Goal: Task Accomplishment & Management: Complete application form

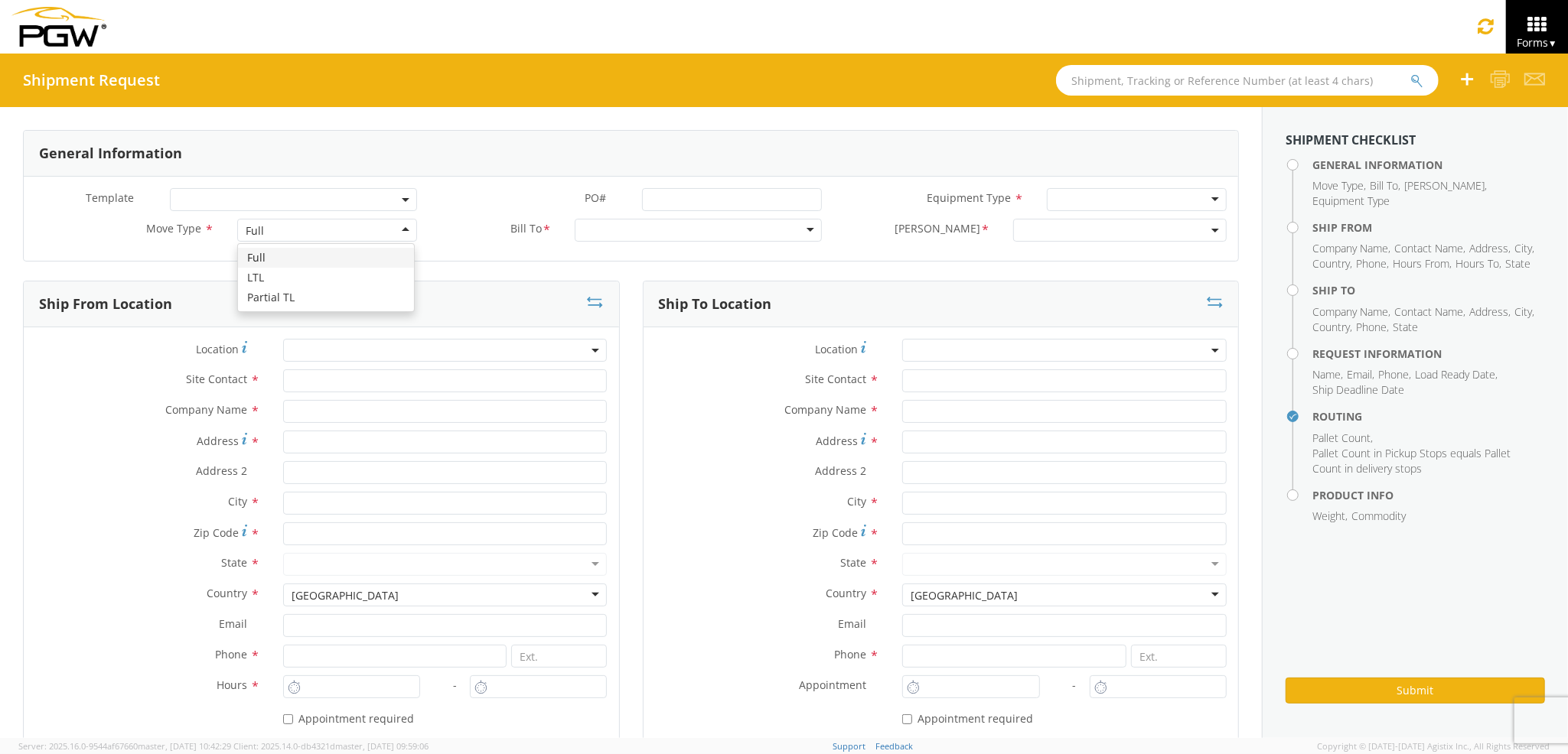
click at [272, 236] on div "Full" at bounding box center [326, 230] width 179 height 23
click at [649, 236] on div at bounding box center [699, 230] width 247 height 23
type input "5559"
click at [705, 250] on div "Template * PO# * Equipment Type * 28’ Box Van 53’ Dry Van Dropdeck (van) Flatbe…" at bounding box center [631, 219] width 1214 height 84
click at [709, 236] on div at bounding box center [699, 230] width 247 height 23
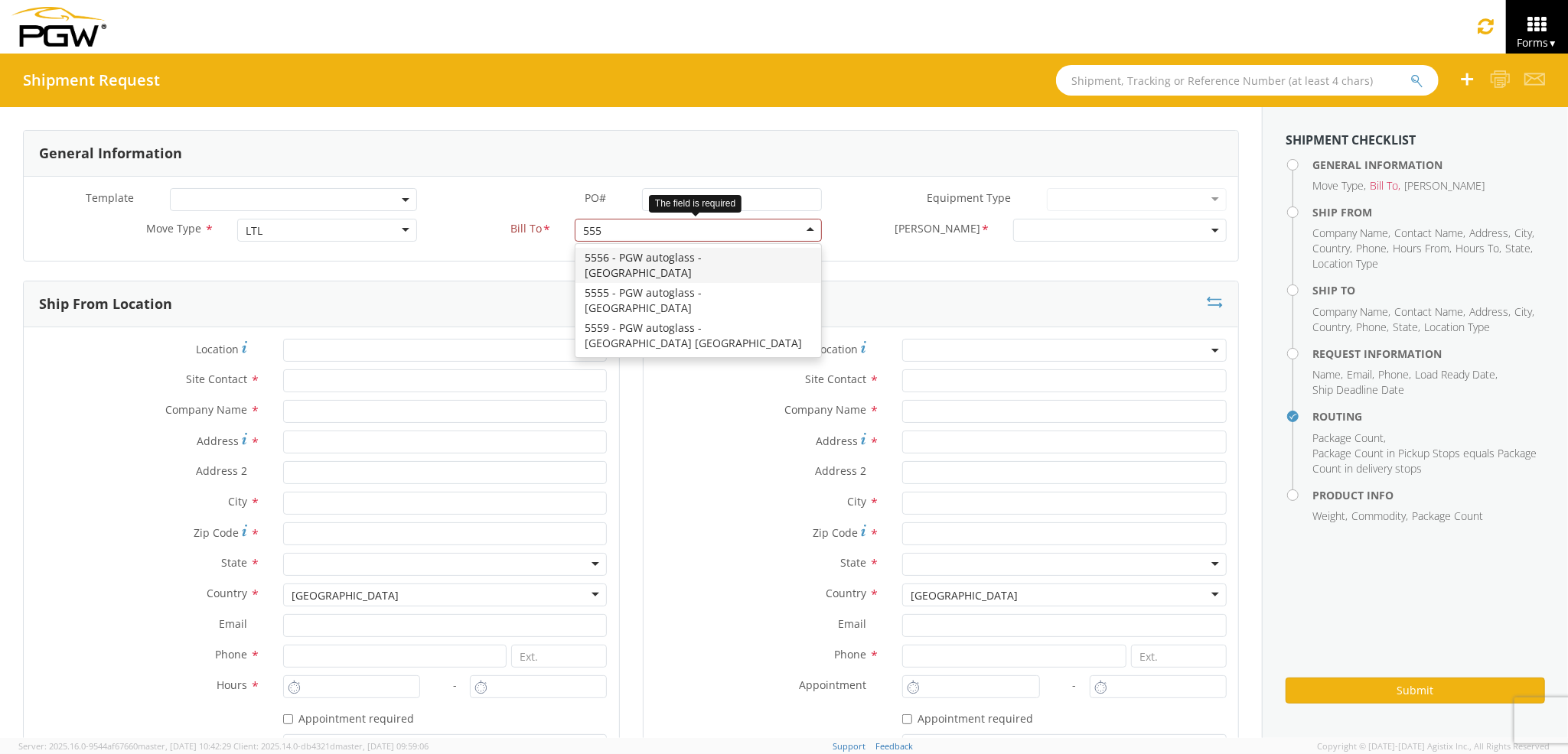
type input "5559"
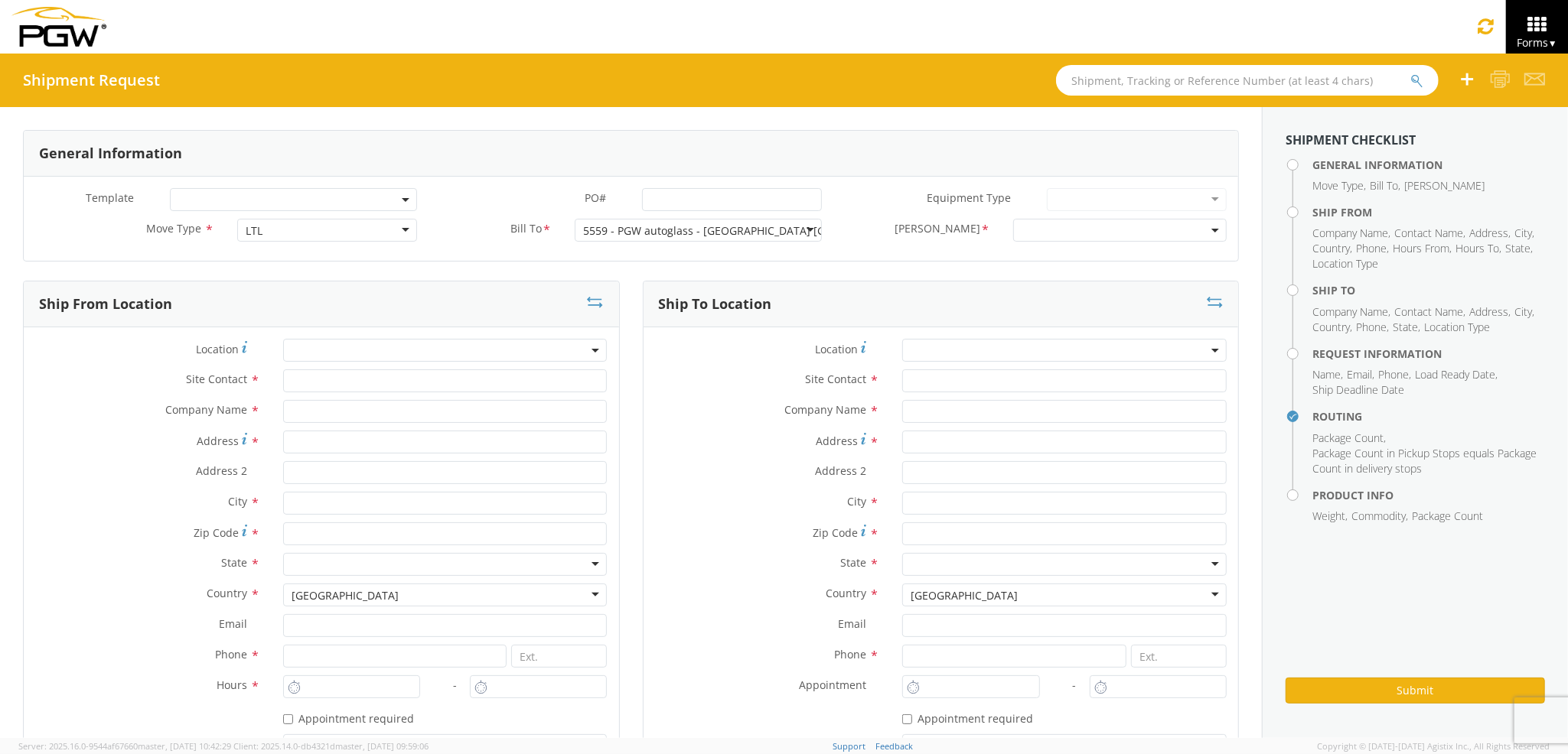
click at [1041, 244] on div "[PERSON_NAME] * 5559-6300-66000-0000 5559-3600-50180-0000 5559-6305-66000-0000" at bounding box center [1036, 234] width 405 height 31
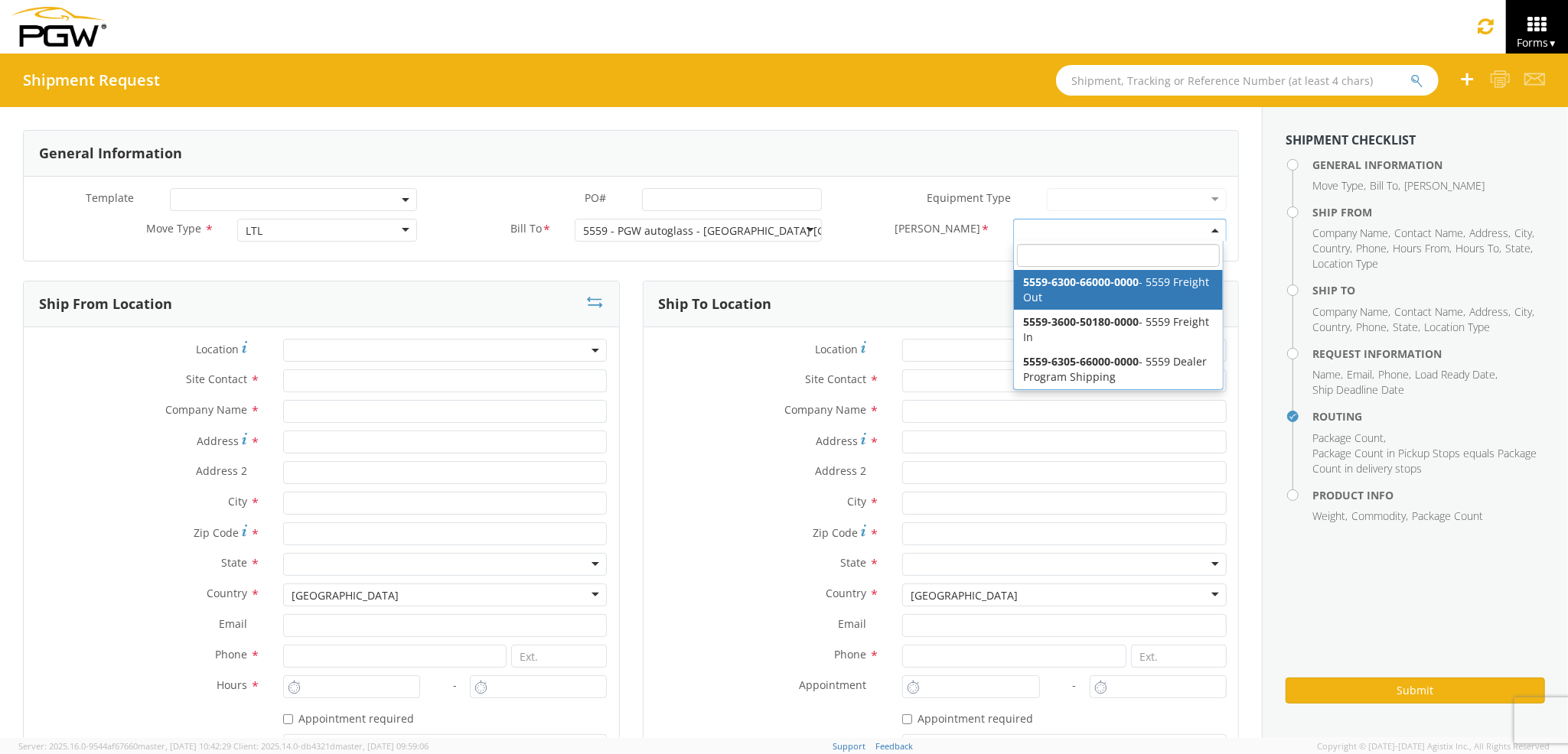
click at [1048, 228] on span at bounding box center [1119, 230] width 214 height 23
select select "5559-6300-66000-0000"
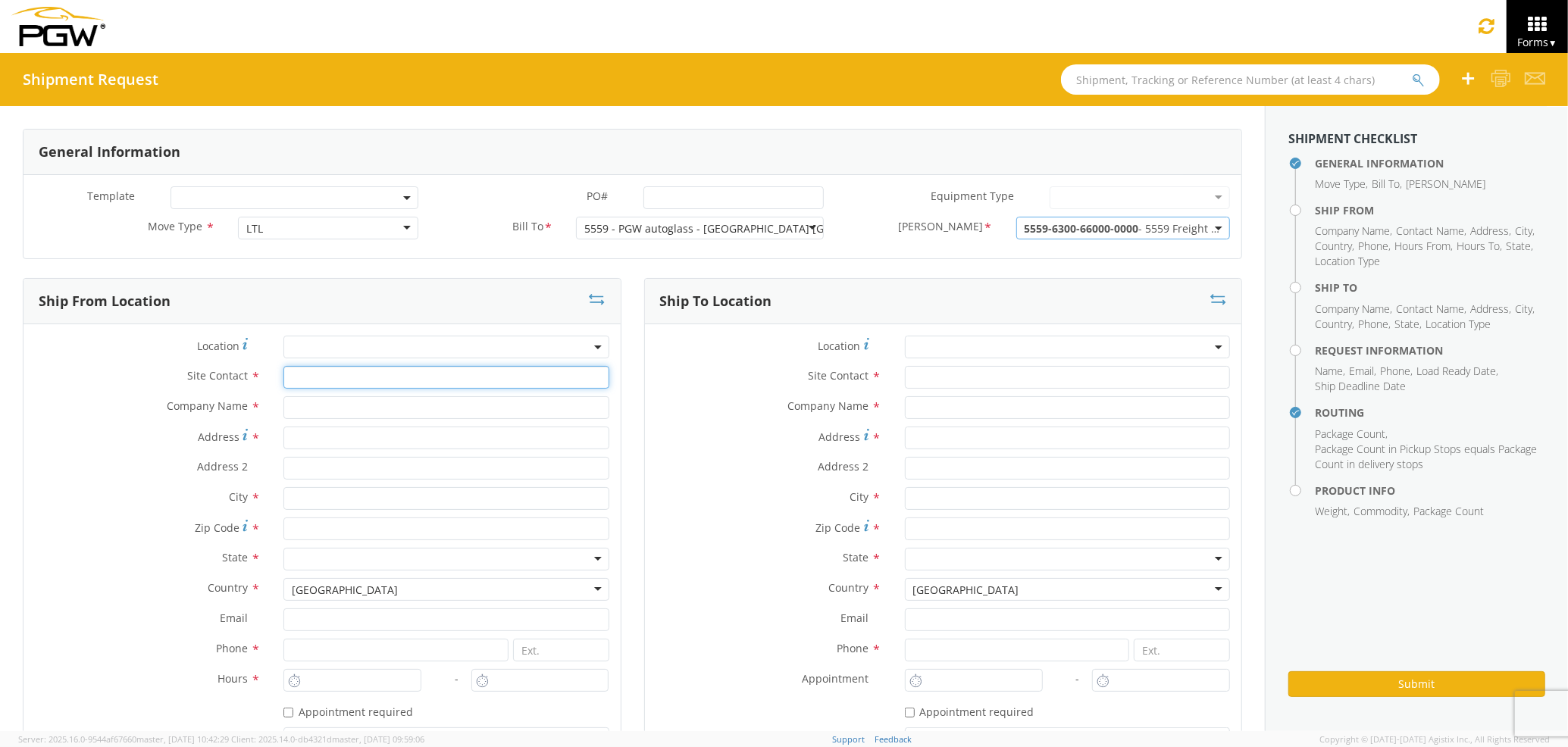
click at [393, 386] on input "text" at bounding box center [445, 377] width 325 height 23
click at [392, 408] on input "text" at bounding box center [445, 407] width 325 height 23
type input "PGW Auto Glass"
type input "j"
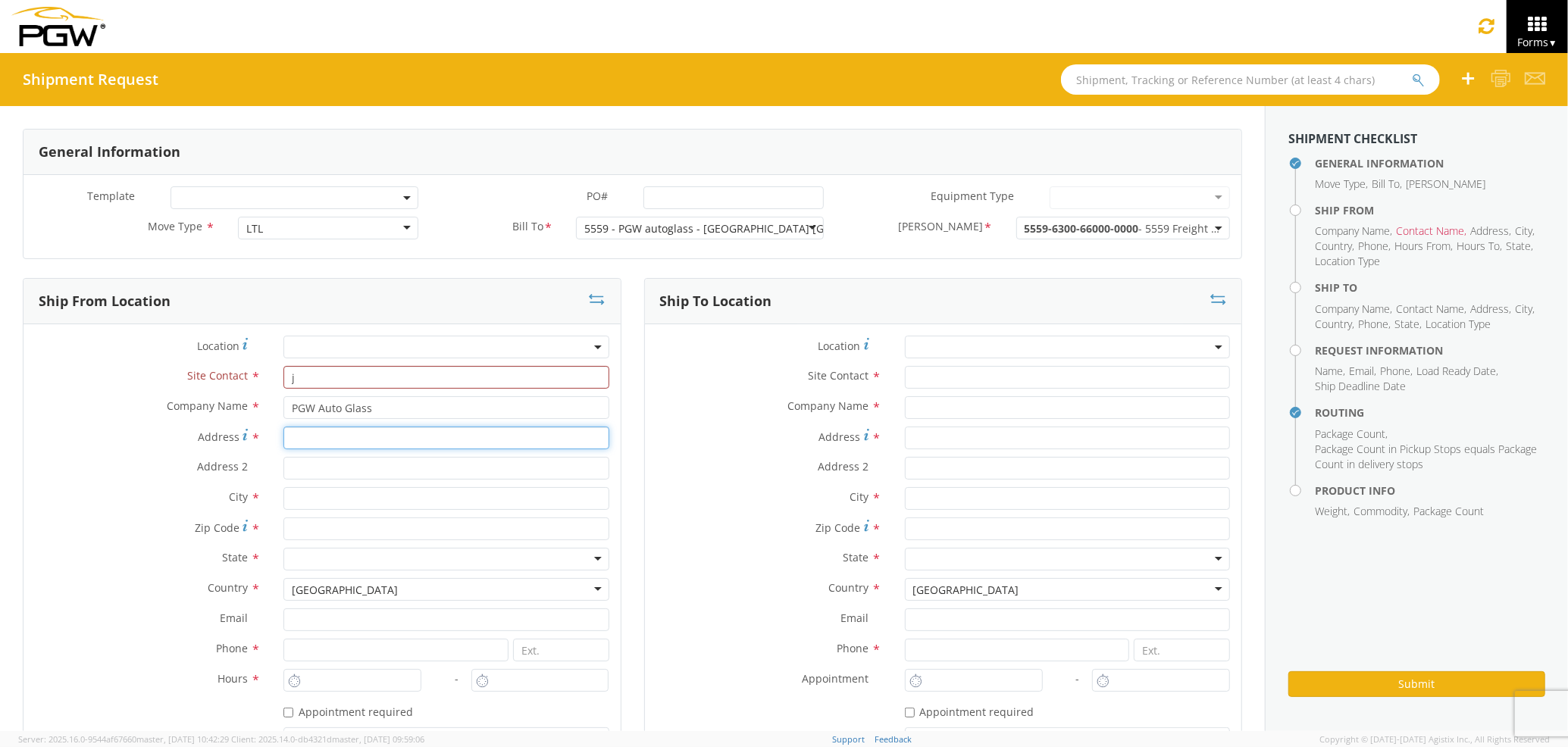
type input "[STREET_ADDRESS][PERSON_NAME]"
type input "[GEOGRAPHIC_DATA] [US_STATE] 04092"
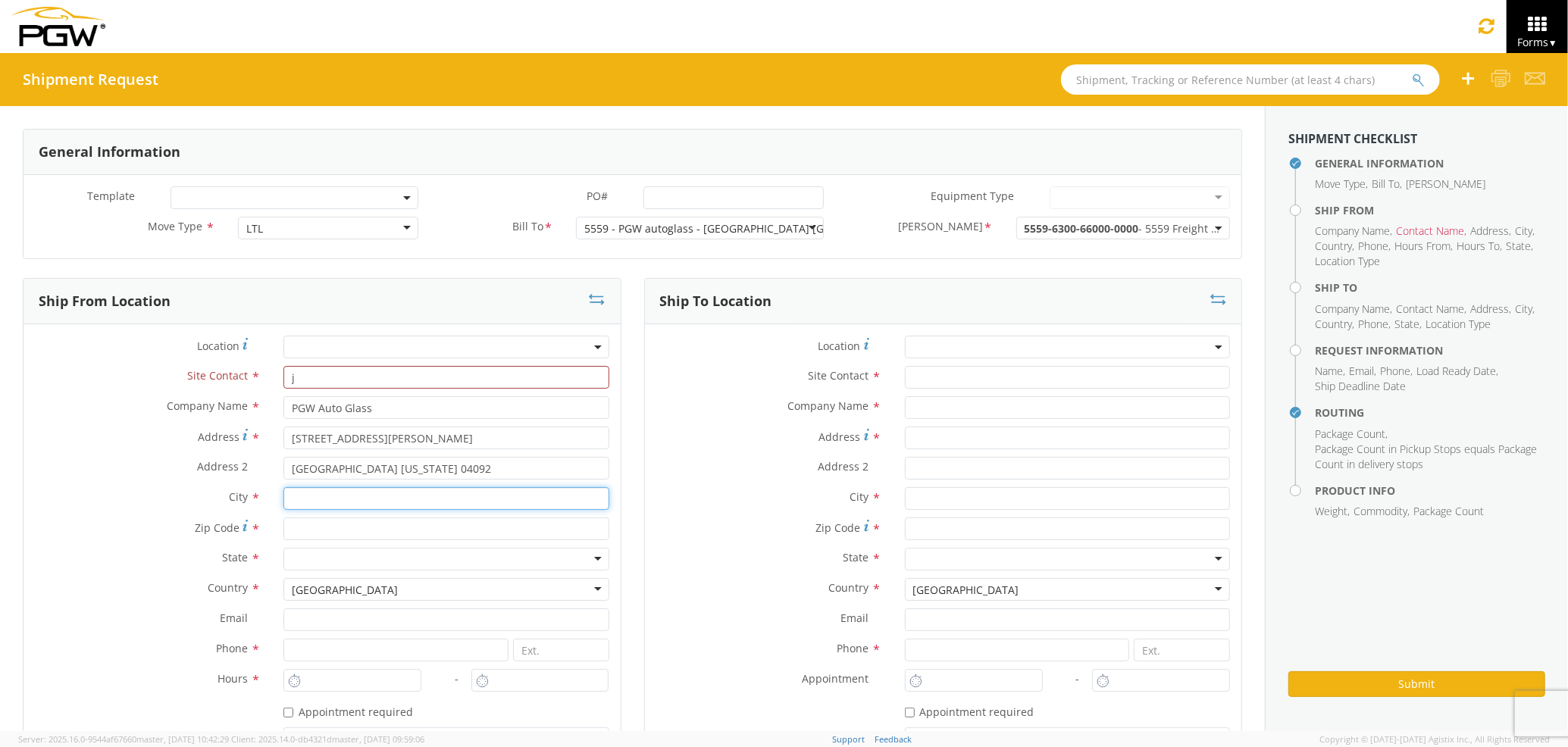
type input "[GEOGRAPHIC_DATA]"
type input "04092"
type input "[EMAIL_ADDRESS][DOMAIN_NAME]"
type input "2073321911"
type input "3:00 AM"
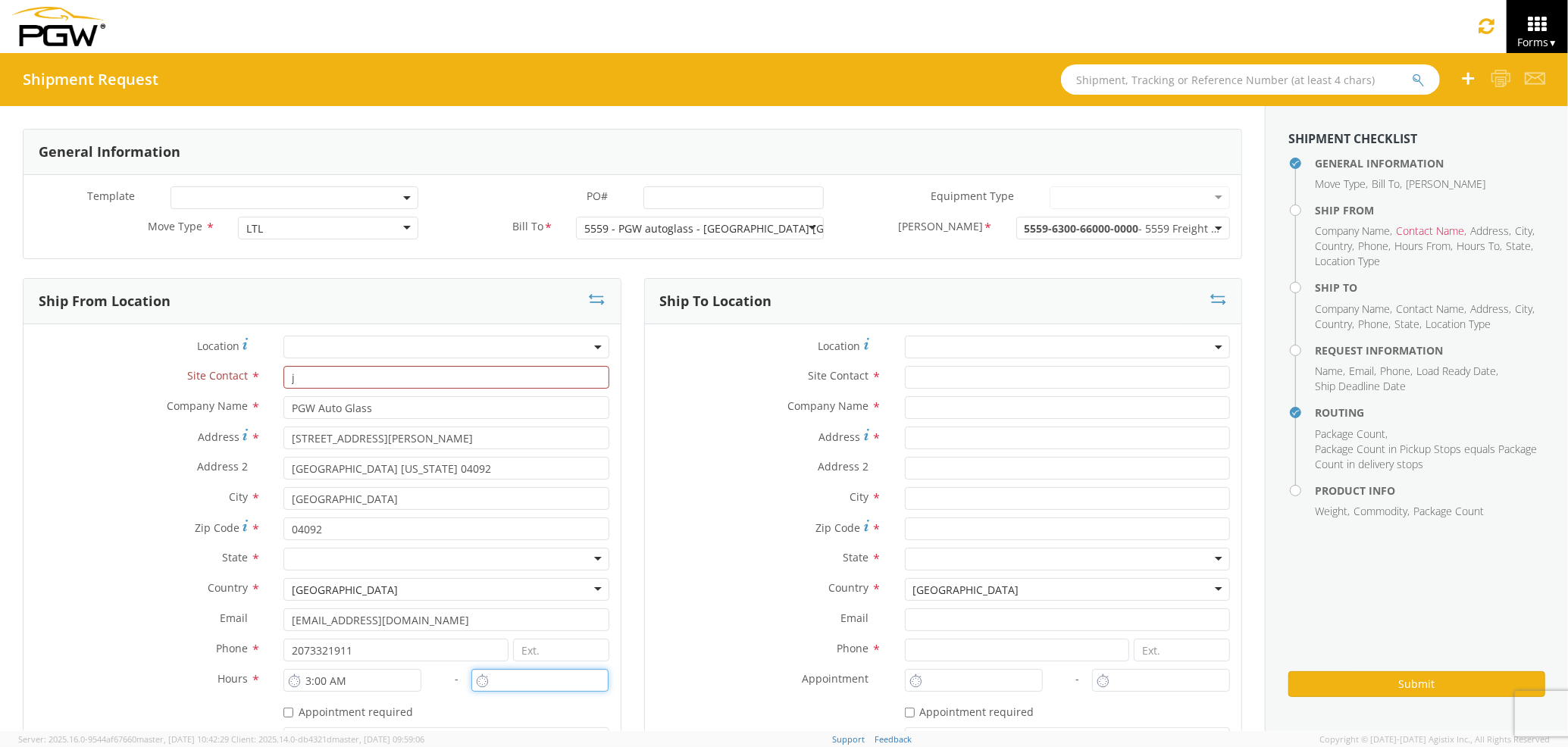
type input "4:00 PM"
type input "j"
type input "PGW Auto Glass"
type input "[STREET_ADDRESS]"
type input "5"
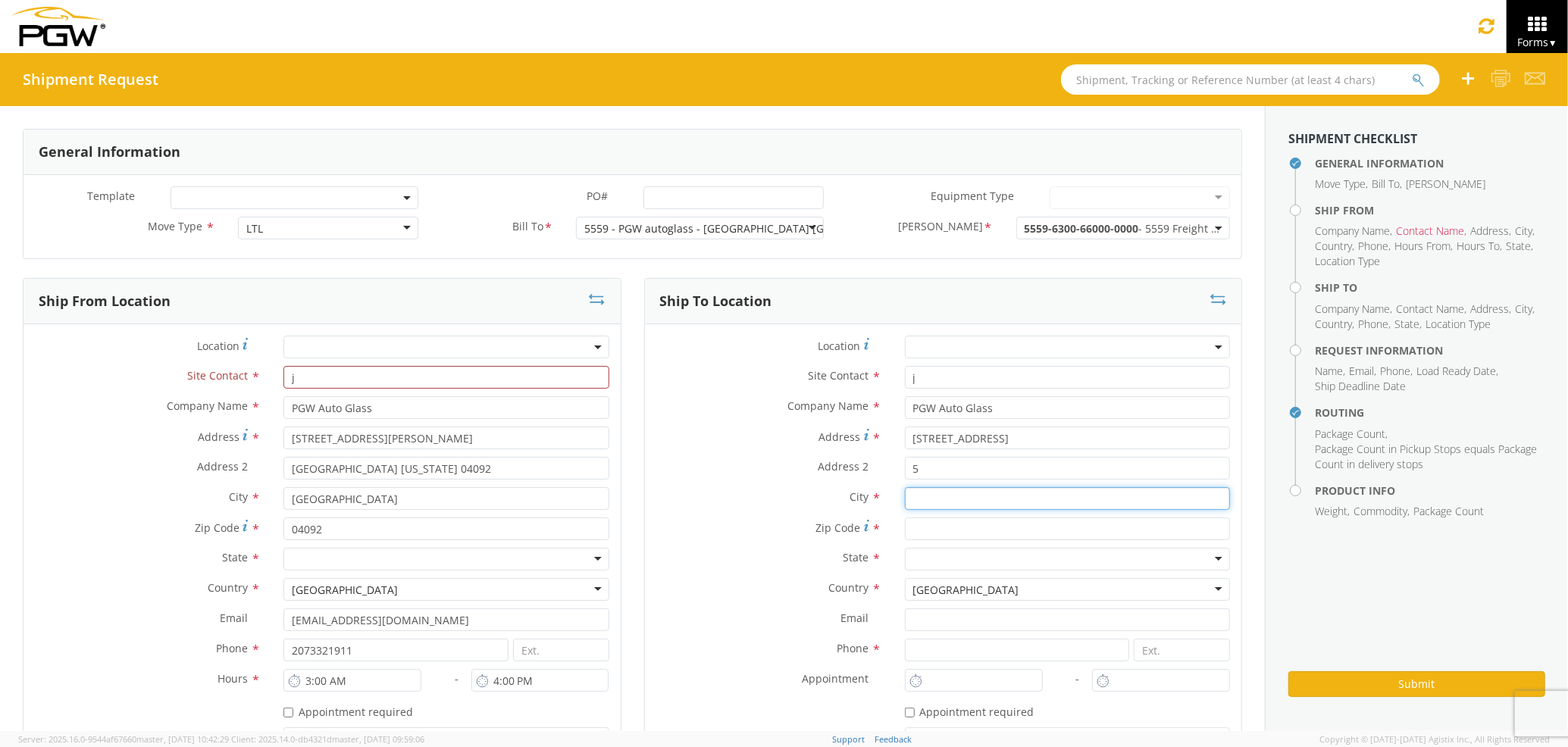
type input "[GEOGRAPHIC_DATA]"
type input "04769"
type input "[EMAIL_ADDRESS][DOMAIN_NAME]"
type input "2077745169"
type input "11:00 AM"
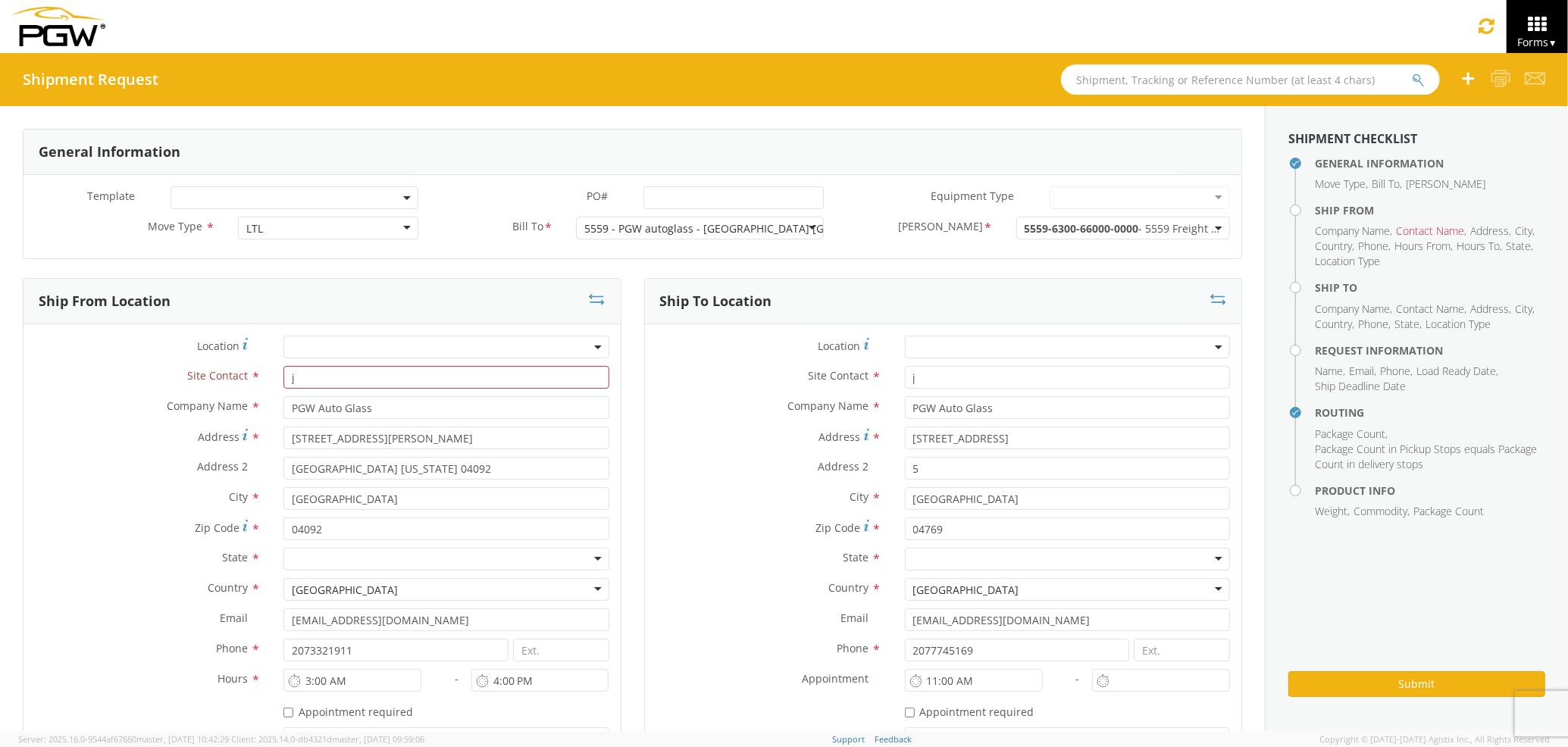
type input "[PERSON_NAME] [PERSON_NAME]"
type input "[EMAIL_ADDRESS][DOMAIN_NAME]"
type input "7272478279"
type input "1000"
type input "2"
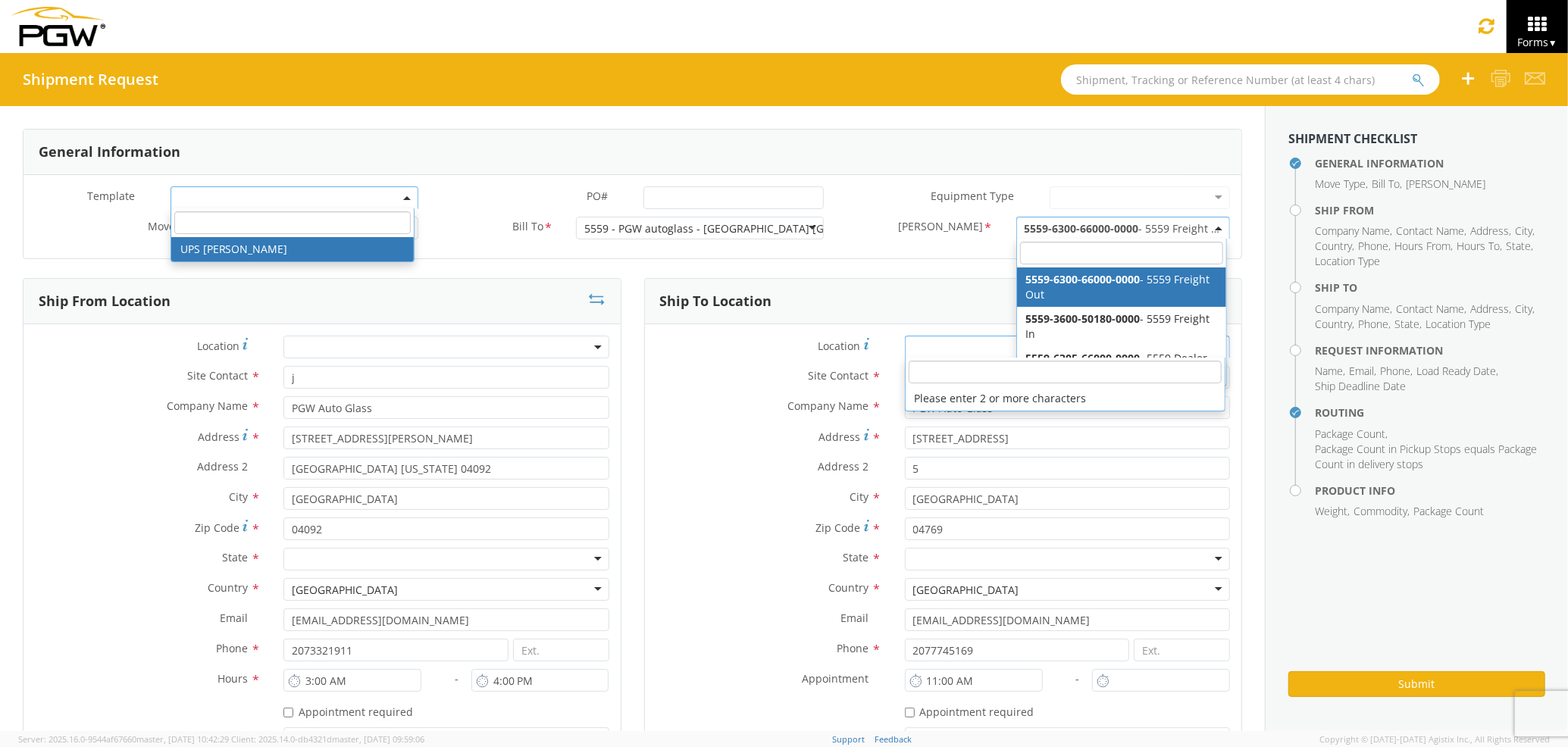
click at [331, 558] on div at bounding box center [445, 559] width 325 height 23
type input "mA"
click at [922, 563] on div at bounding box center [1067, 559] width 325 height 23
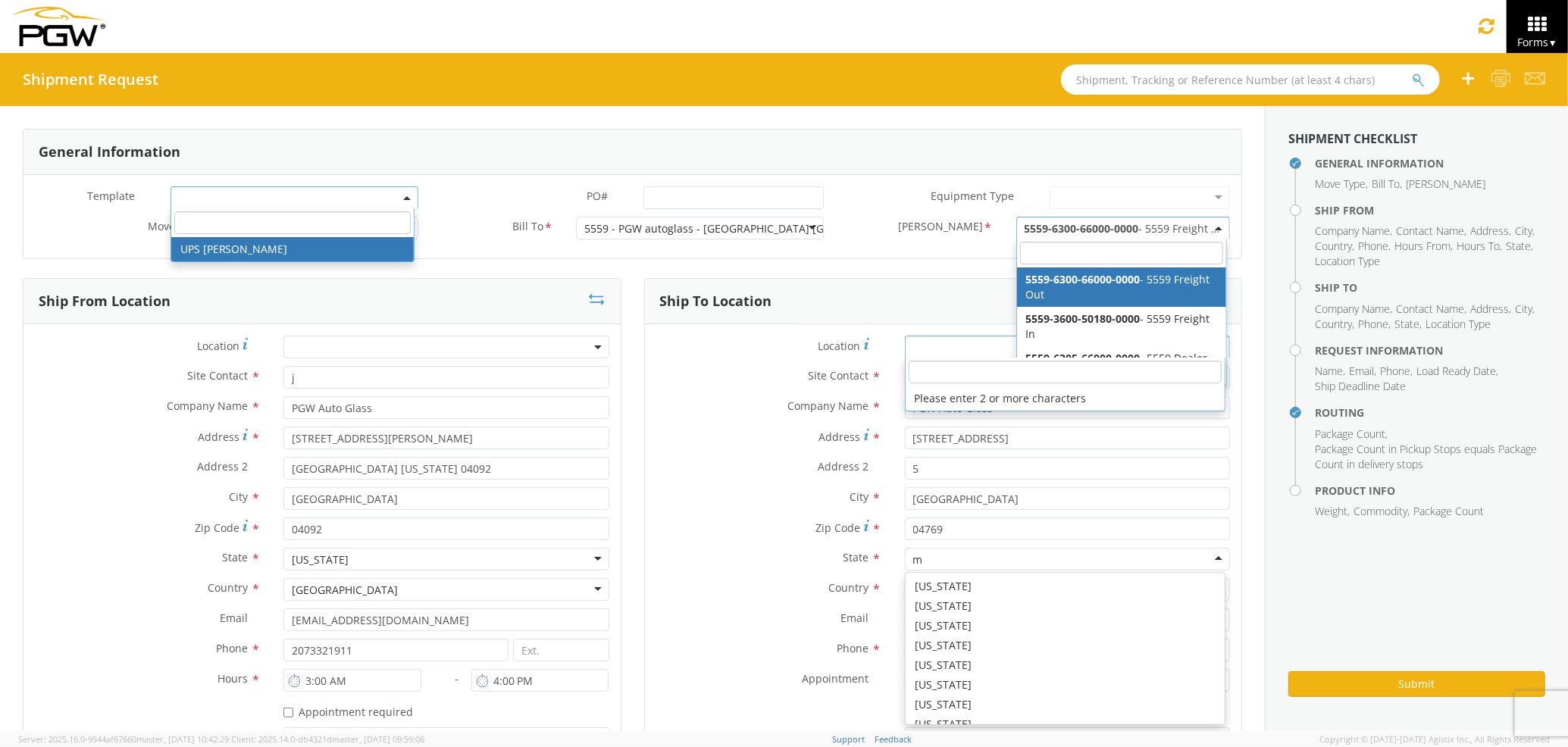
scroll to position [37, 0]
type input "mA"
click at [686, 557] on label "State *" at bounding box center [769, 557] width 248 height 20
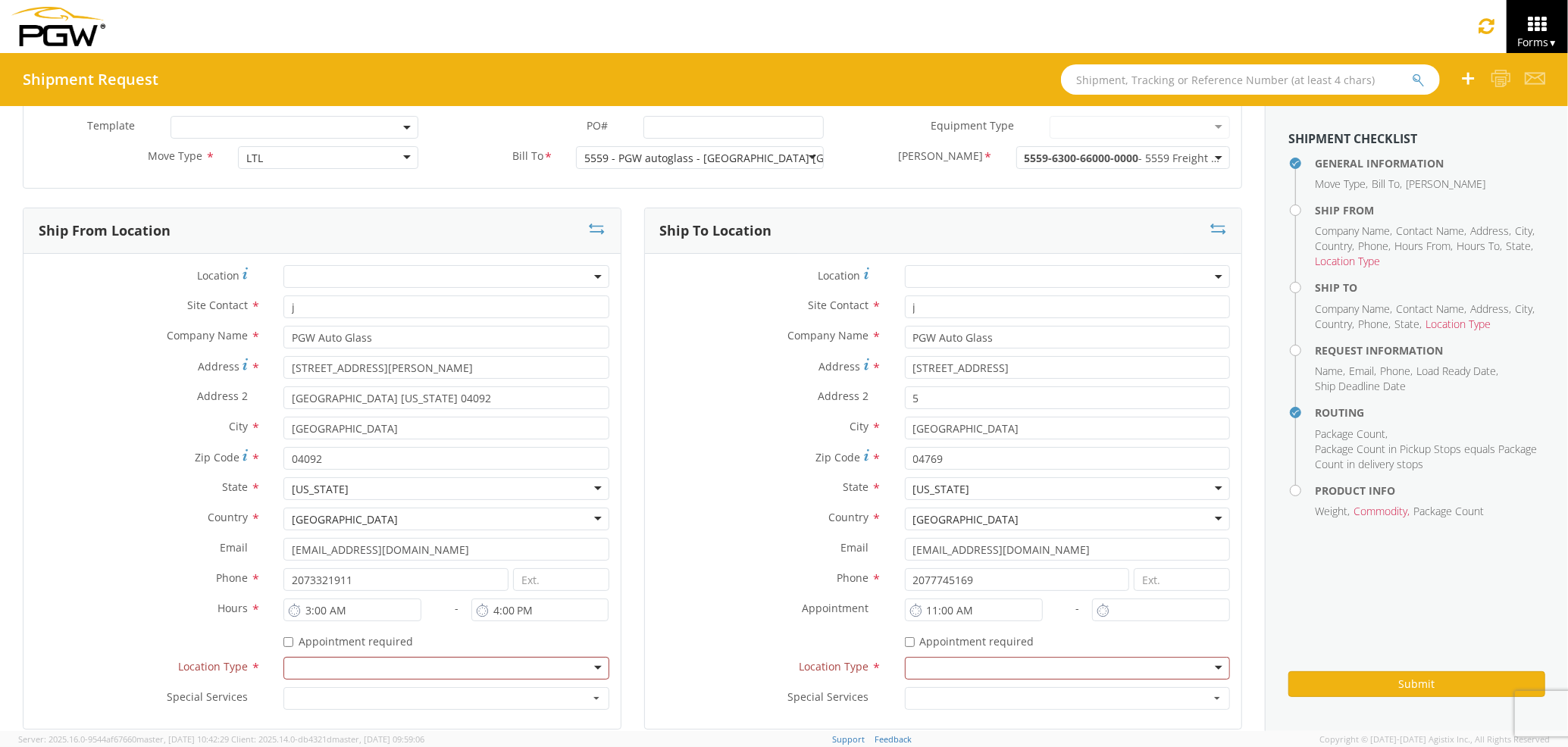
scroll to position [101, 0]
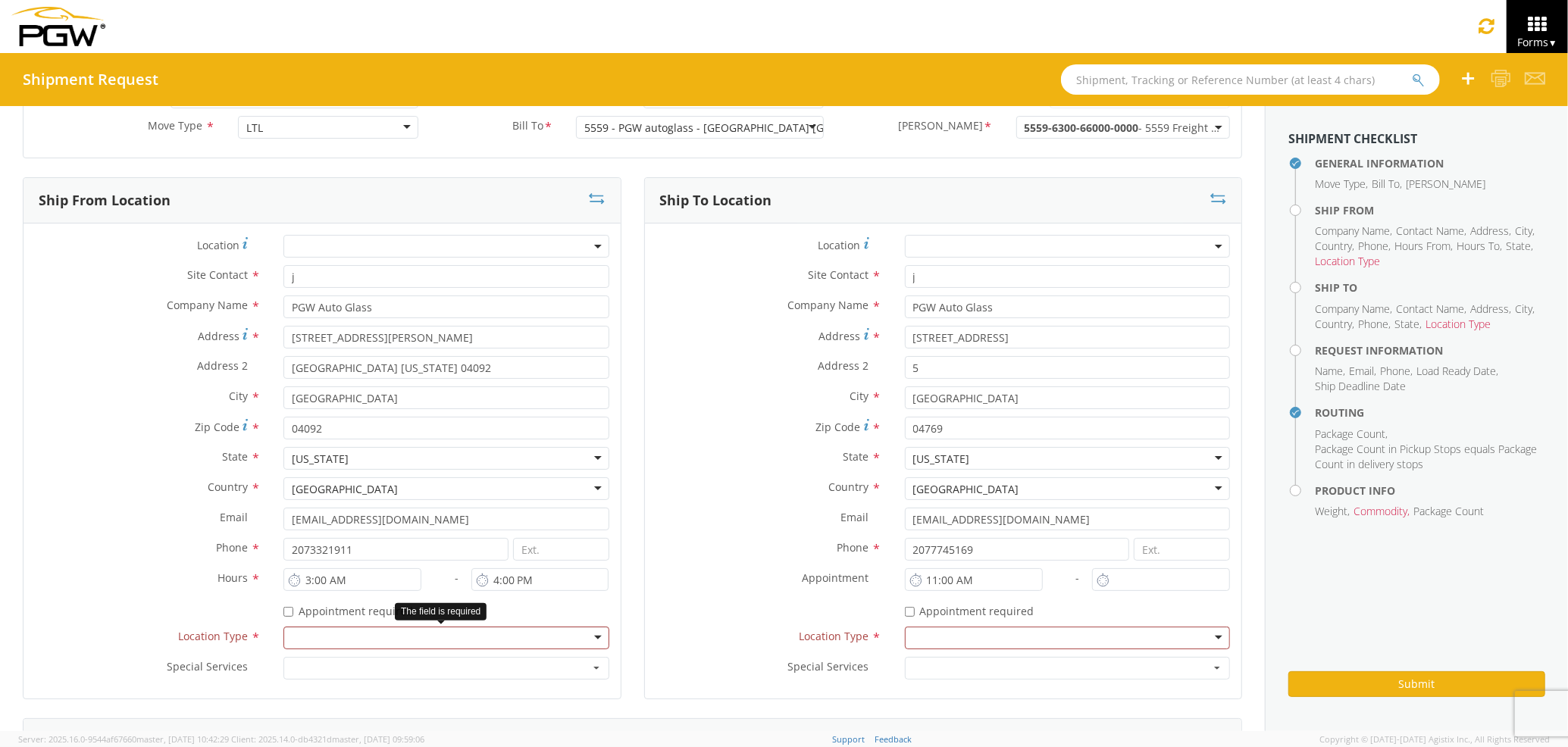
click at [386, 631] on div at bounding box center [445, 637] width 325 height 23
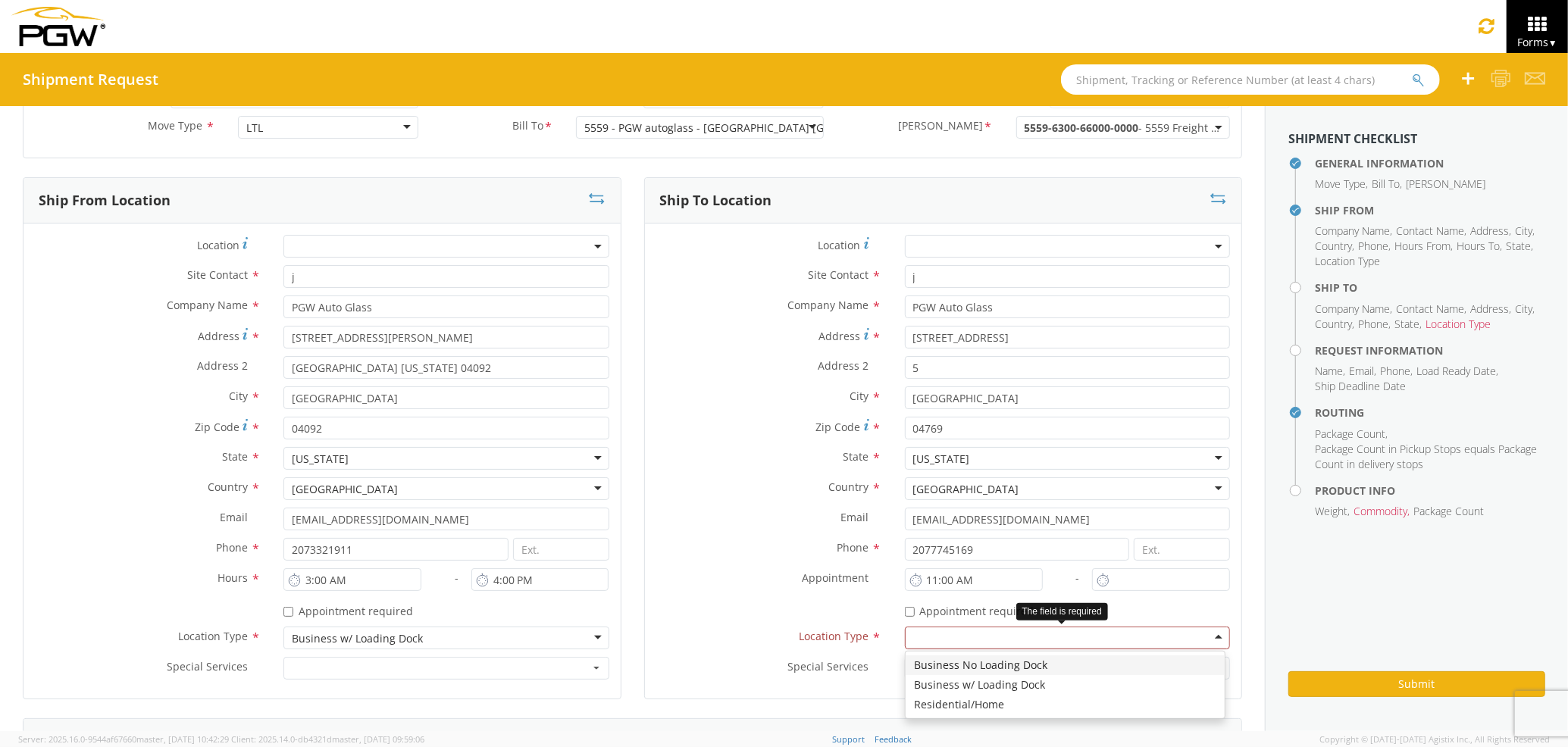
click at [964, 646] on div at bounding box center [1067, 637] width 325 height 23
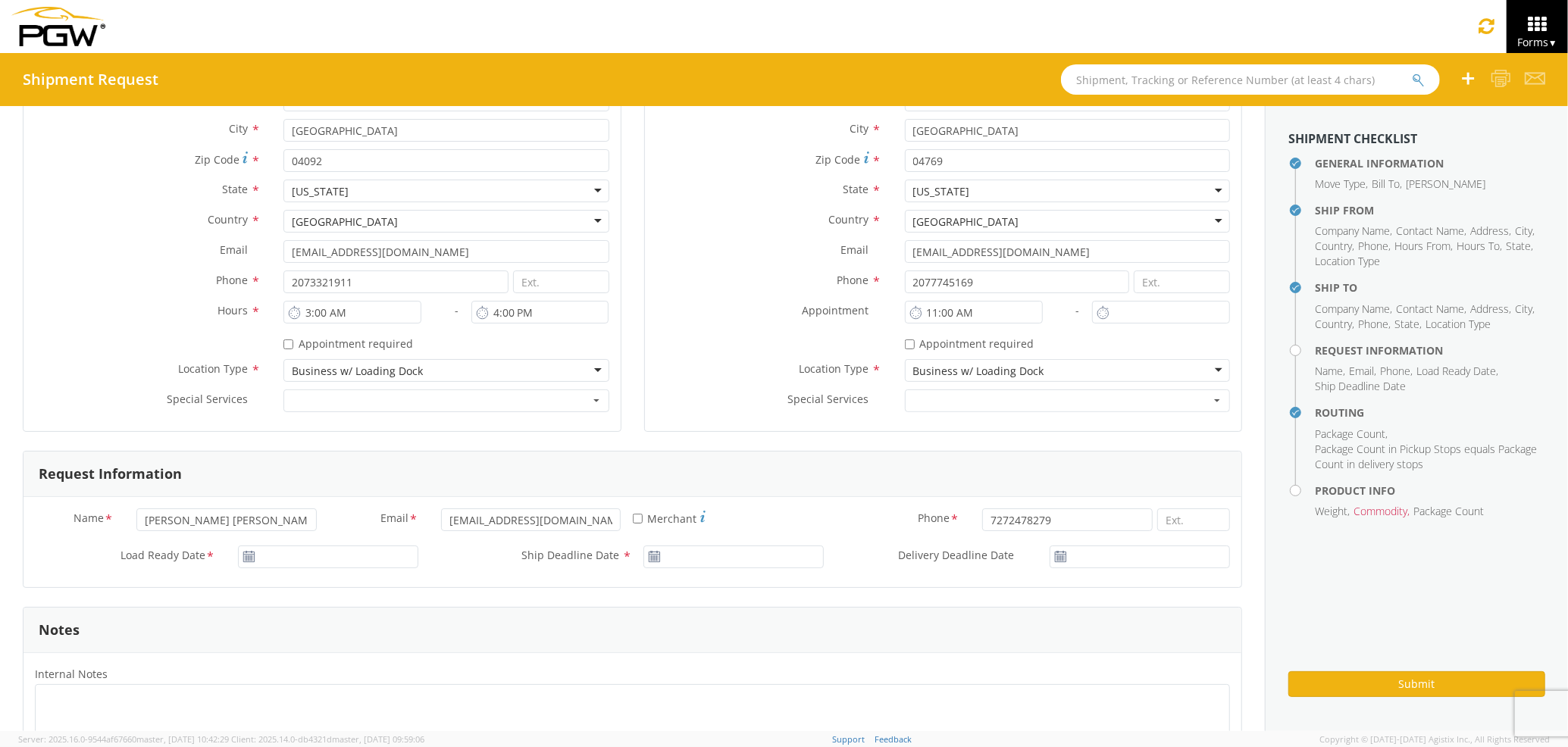
scroll to position [404, 0]
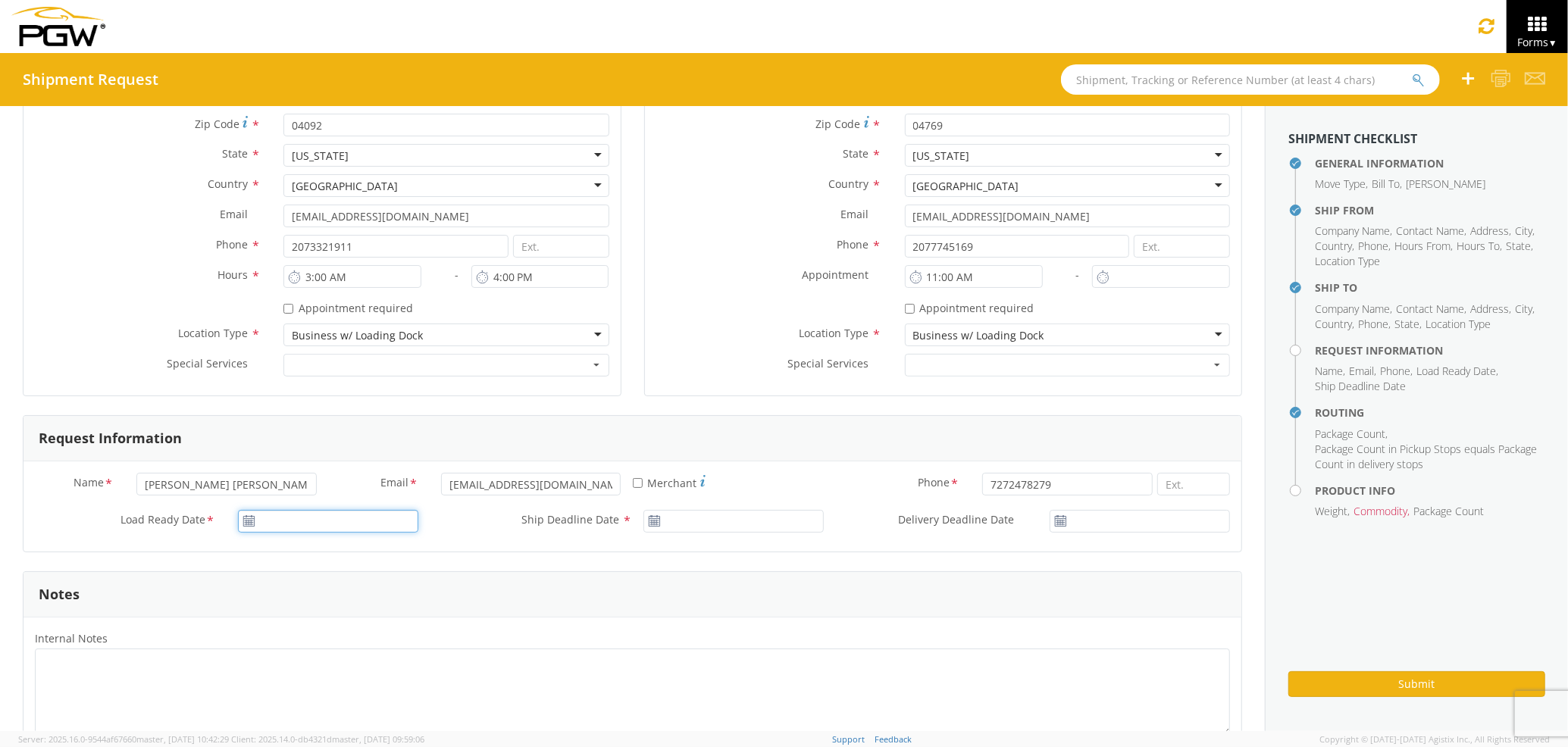
type input "[DATE]"
click at [365, 526] on input "[DATE]" at bounding box center [328, 521] width 180 height 23
click at [311, 426] on td "12" at bounding box center [312, 425] width 26 height 23
type input "[DATE]"
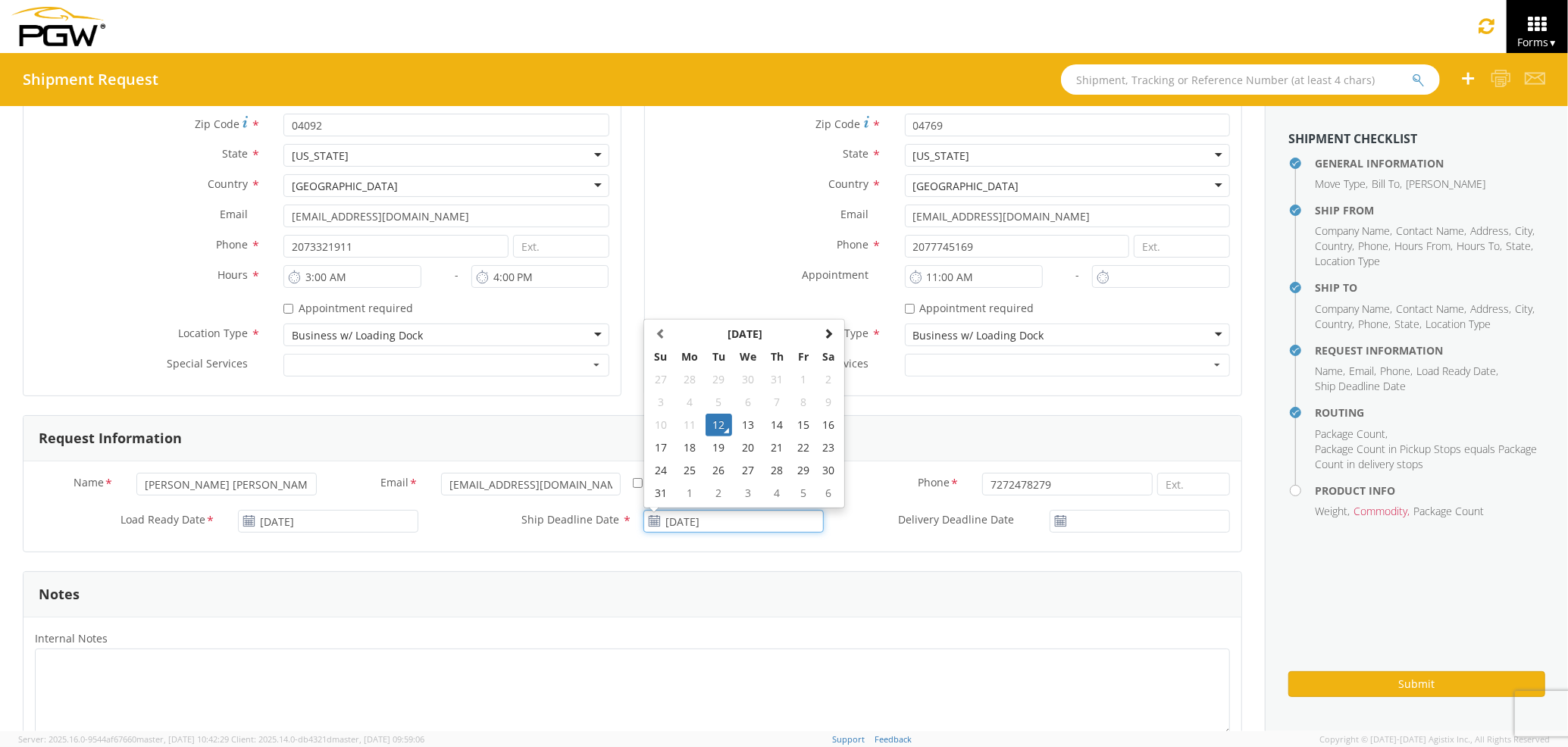
click at [706, 526] on input "[DATE]" at bounding box center [733, 521] width 180 height 23
click at [710, 418] on td "12" at bounding box center [718, 425] width 26 height 23
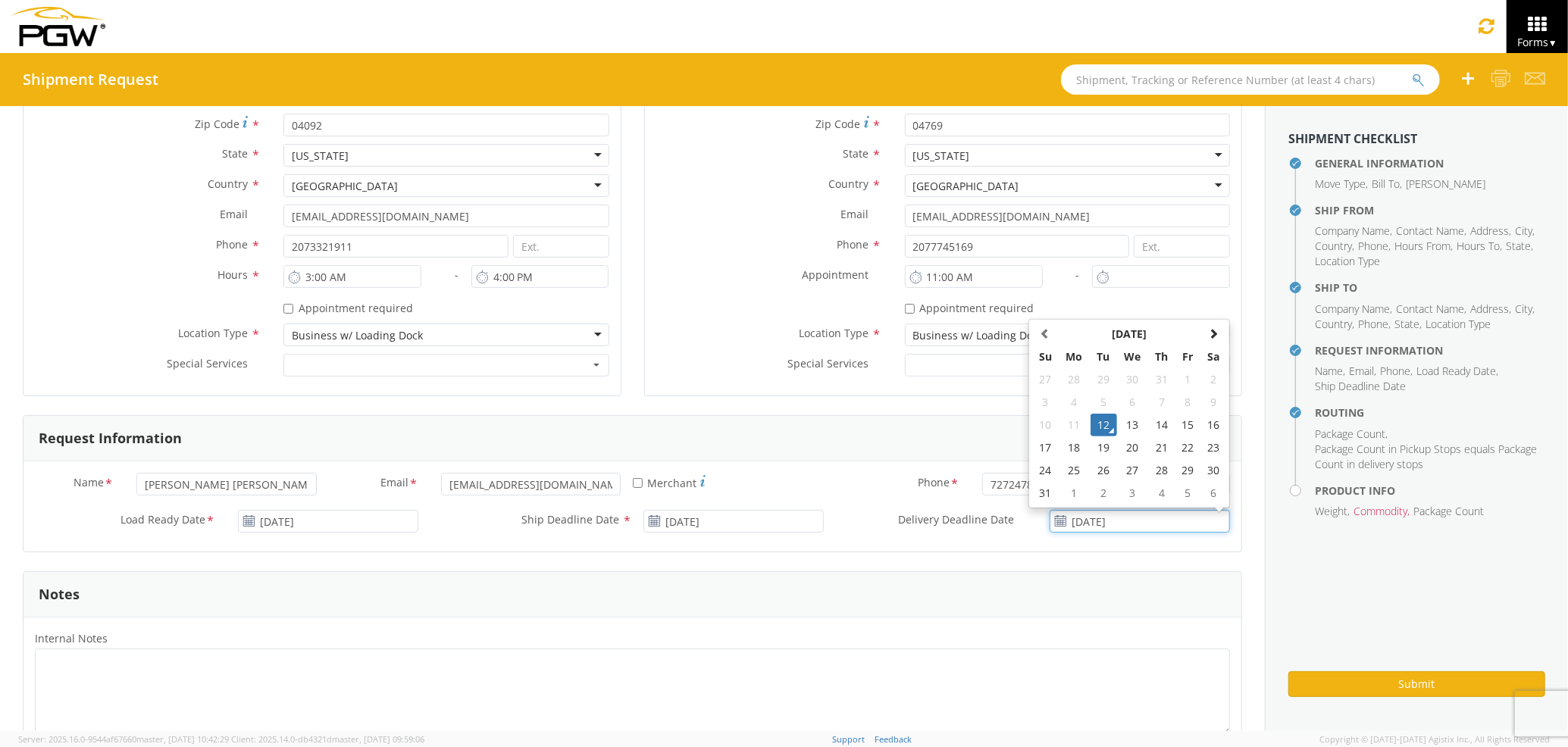
click at [1084, 523] on input "[DATE]" at bounding box center [1140, 521] width 180 height 23
click at [1120, 422] on td "13" at bounding box center [1132, 425] width 31 height 23
type input "[DATE]"
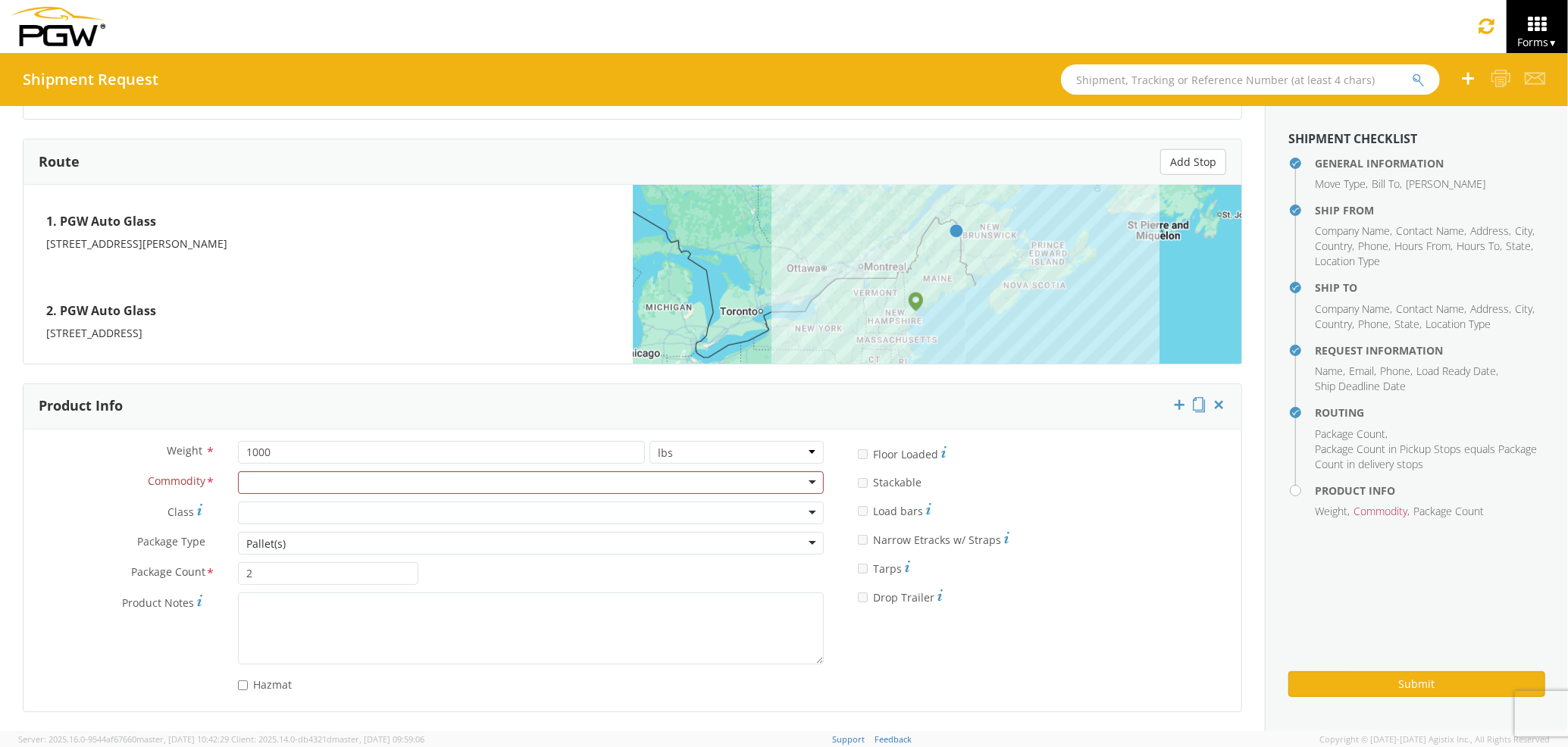
scroll to position [1159, 0]
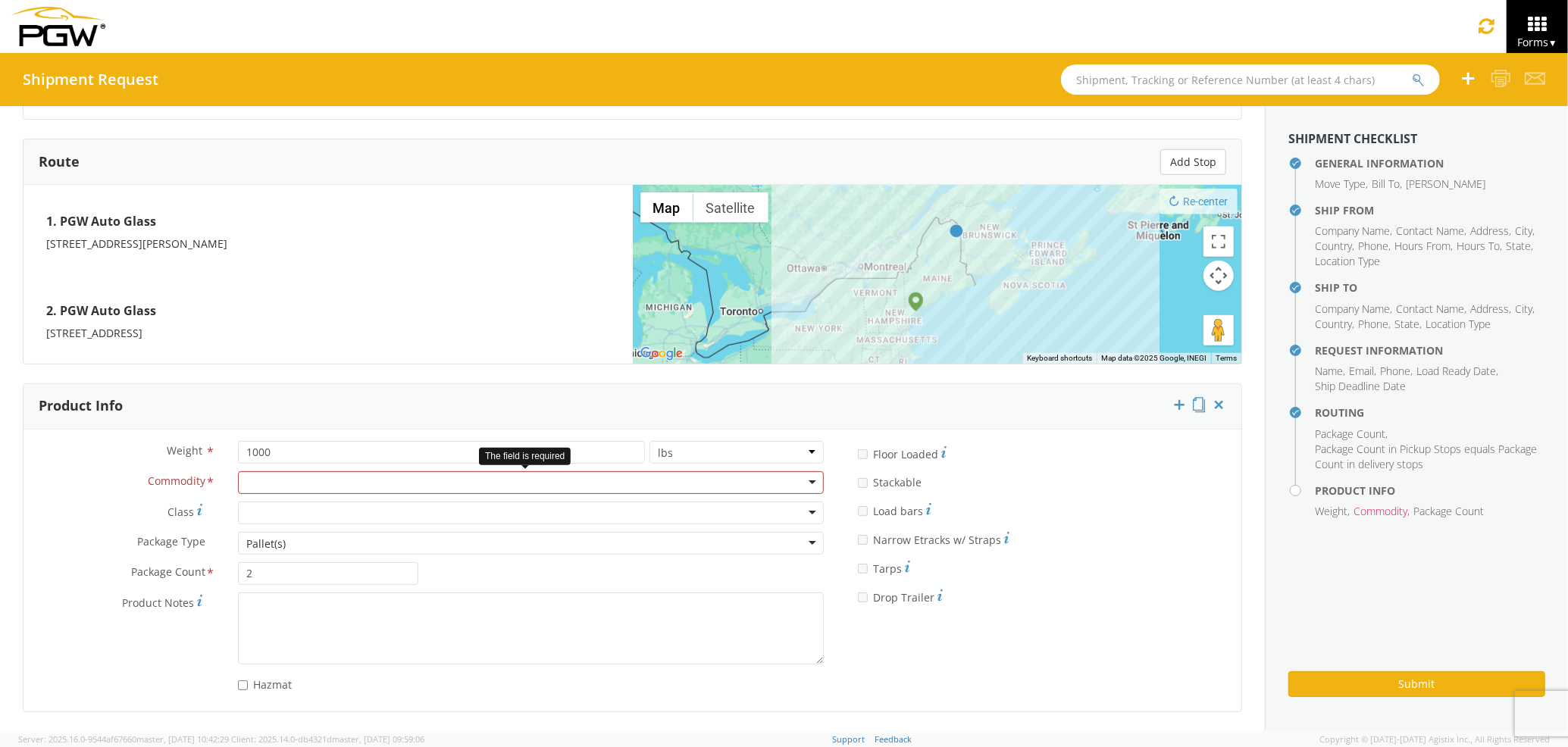
click at [468, 479] on div at bounding box center [530, 483] width 586 height 23
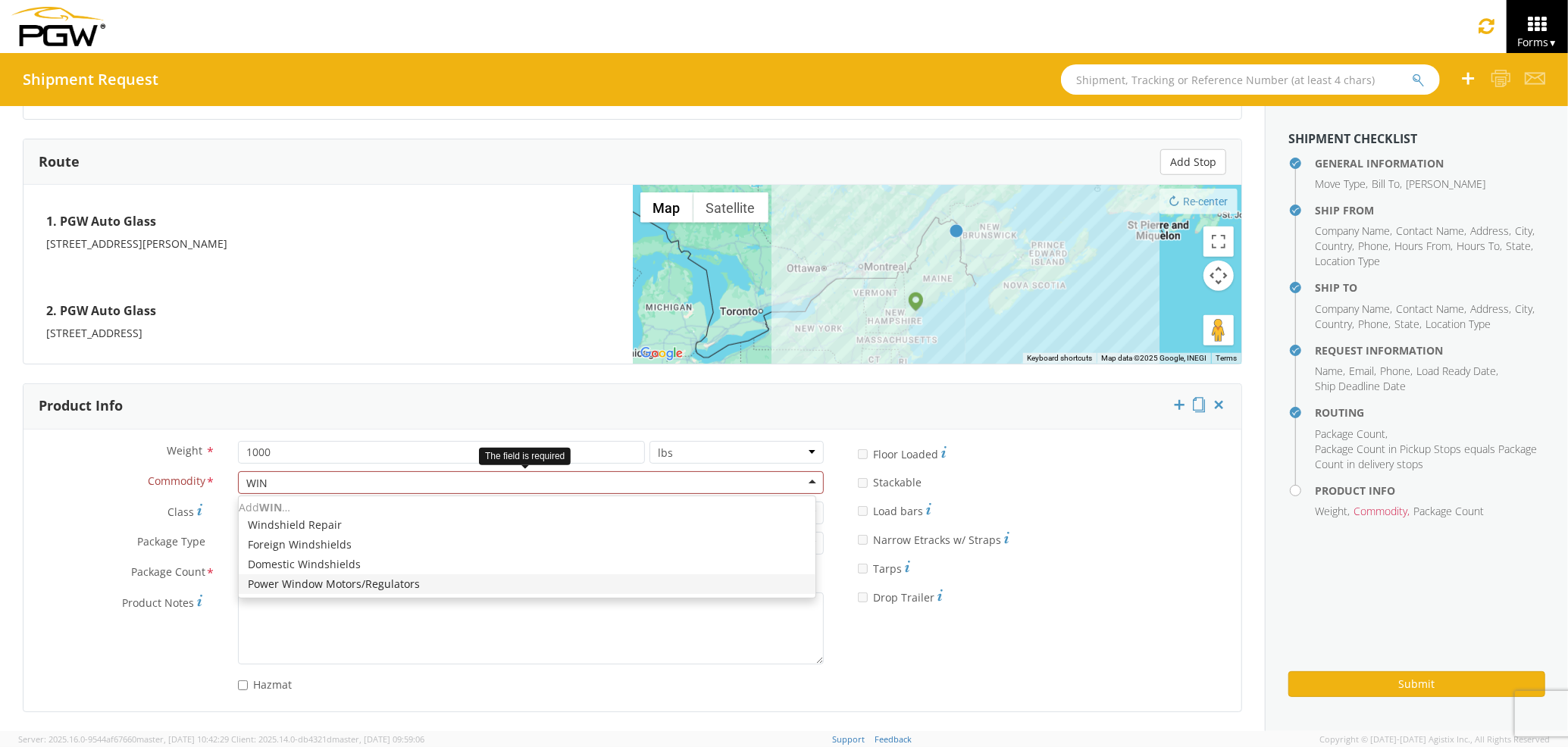
type input "WIND"
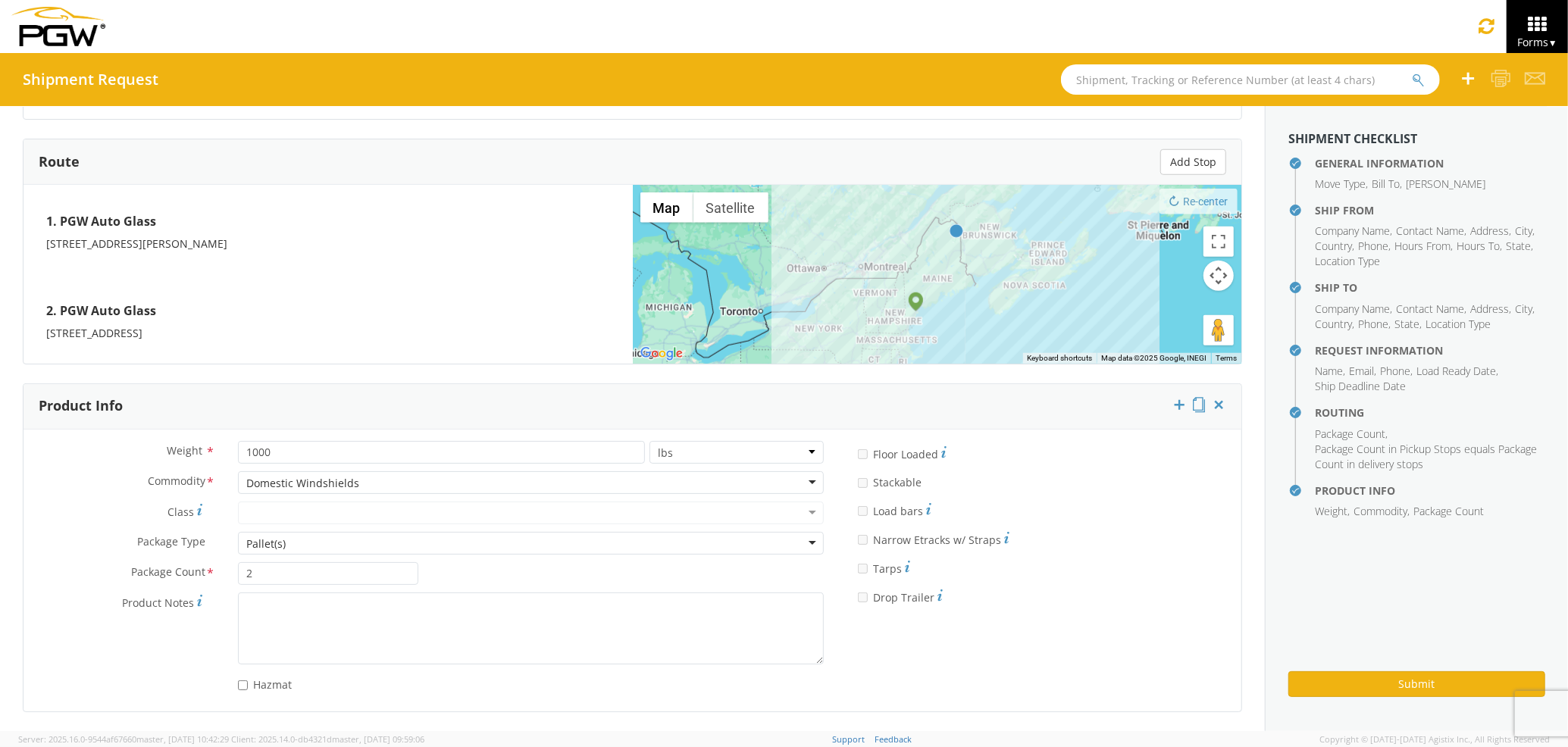
scroll to position [0, 0]
click at [1373, 674] on button "Submit" at bounding box center [1417, 684] width 257 height 25
